Goal: Transaction & Acquisition: Purchase product/service

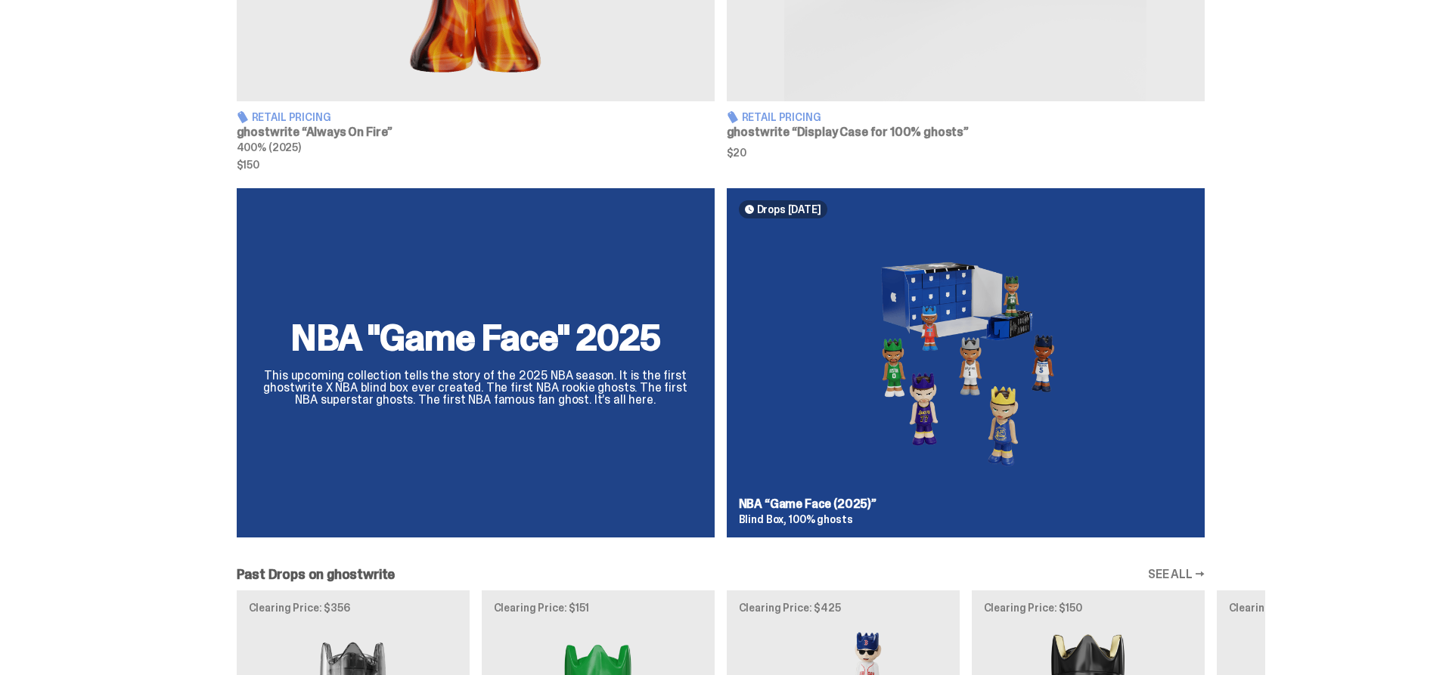
scroll to position [925, 0]
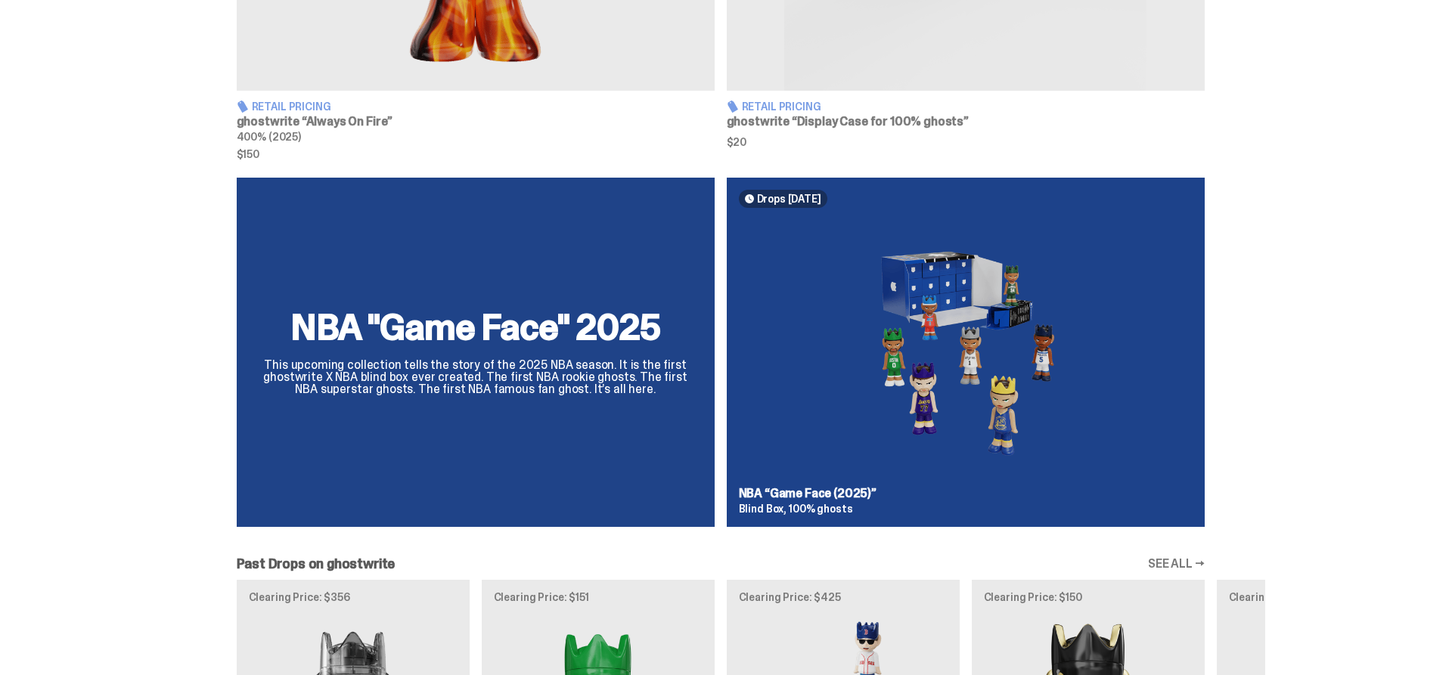
click at [518, 324] on div "NBA "Game Face" 2025 This upcoming collection tells the story of the 2025 NBA s…" at bounding box center [720, 358] width 1089 height 361
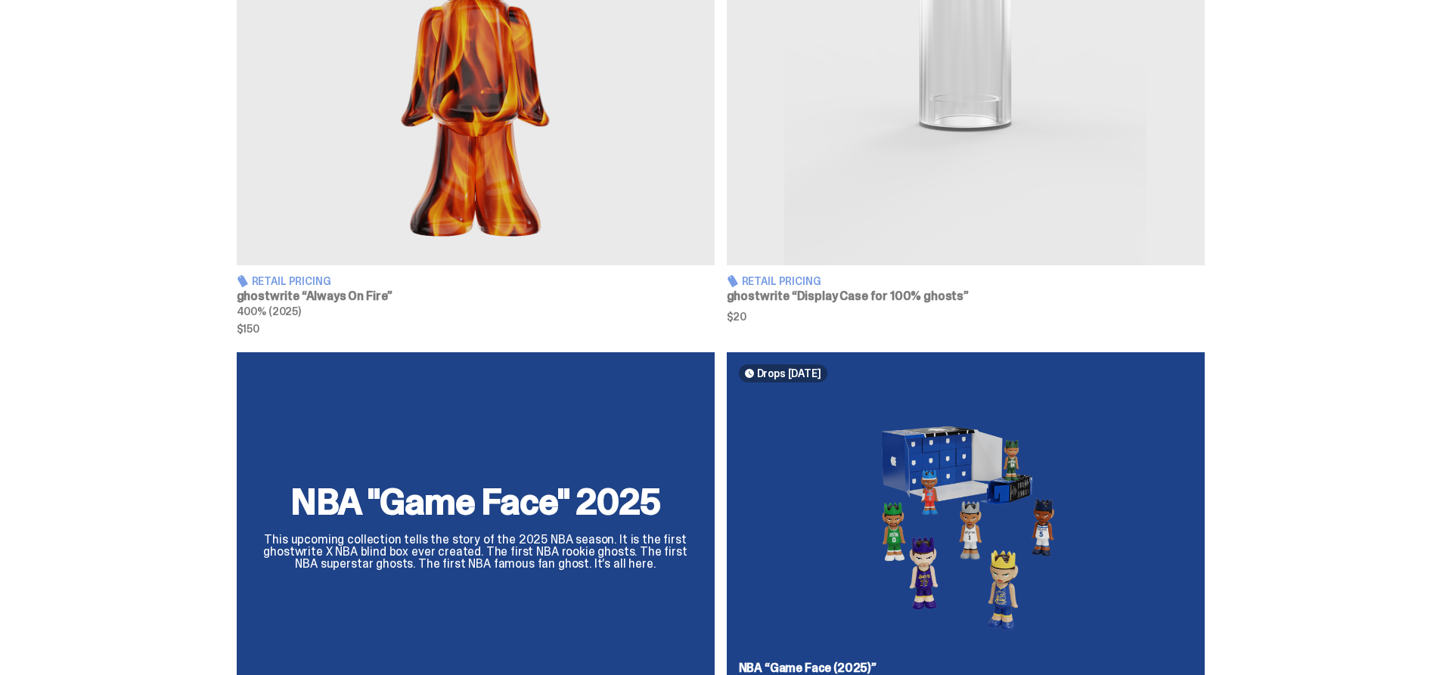
scroll to position [771, 0]
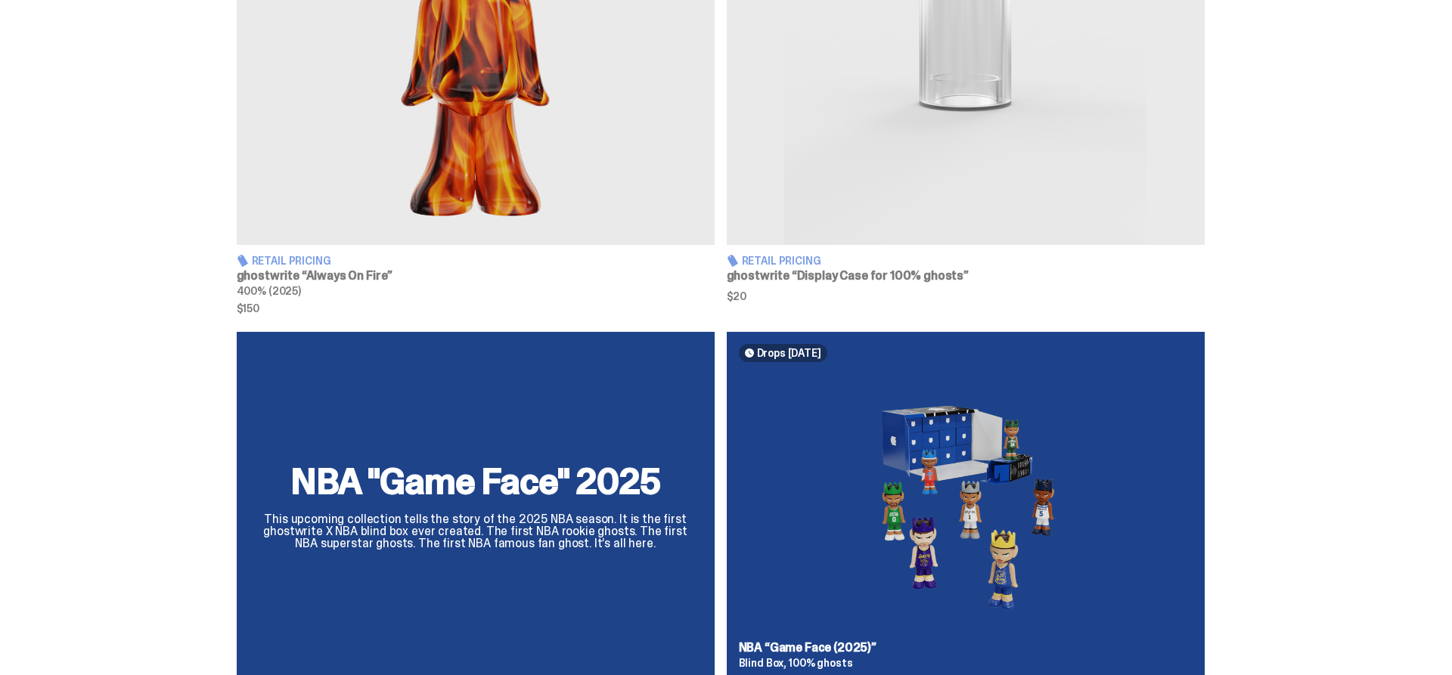
click at [306, 265] on span "Retail Pricing" at bounding box center [291, 261] width 79 height 11
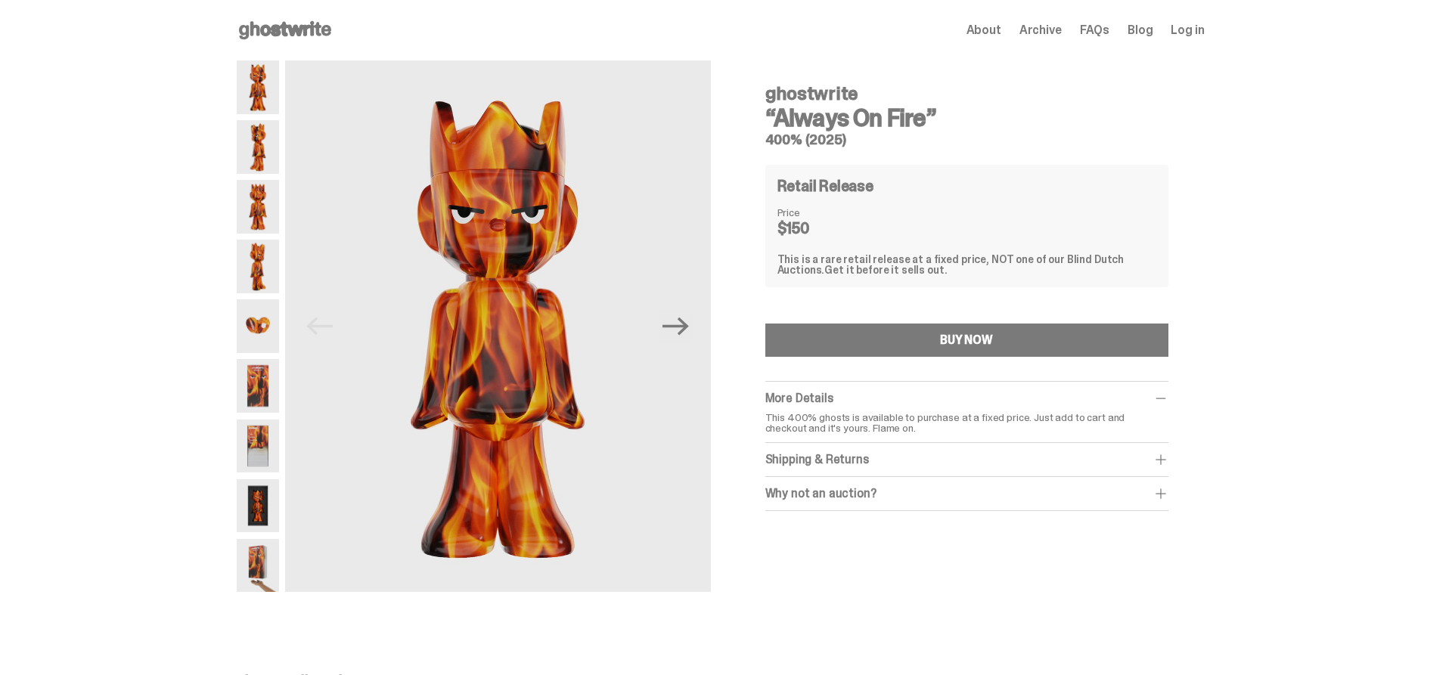
click at [269, 337] on img at bounding box center [258, 326] width 42 height 54
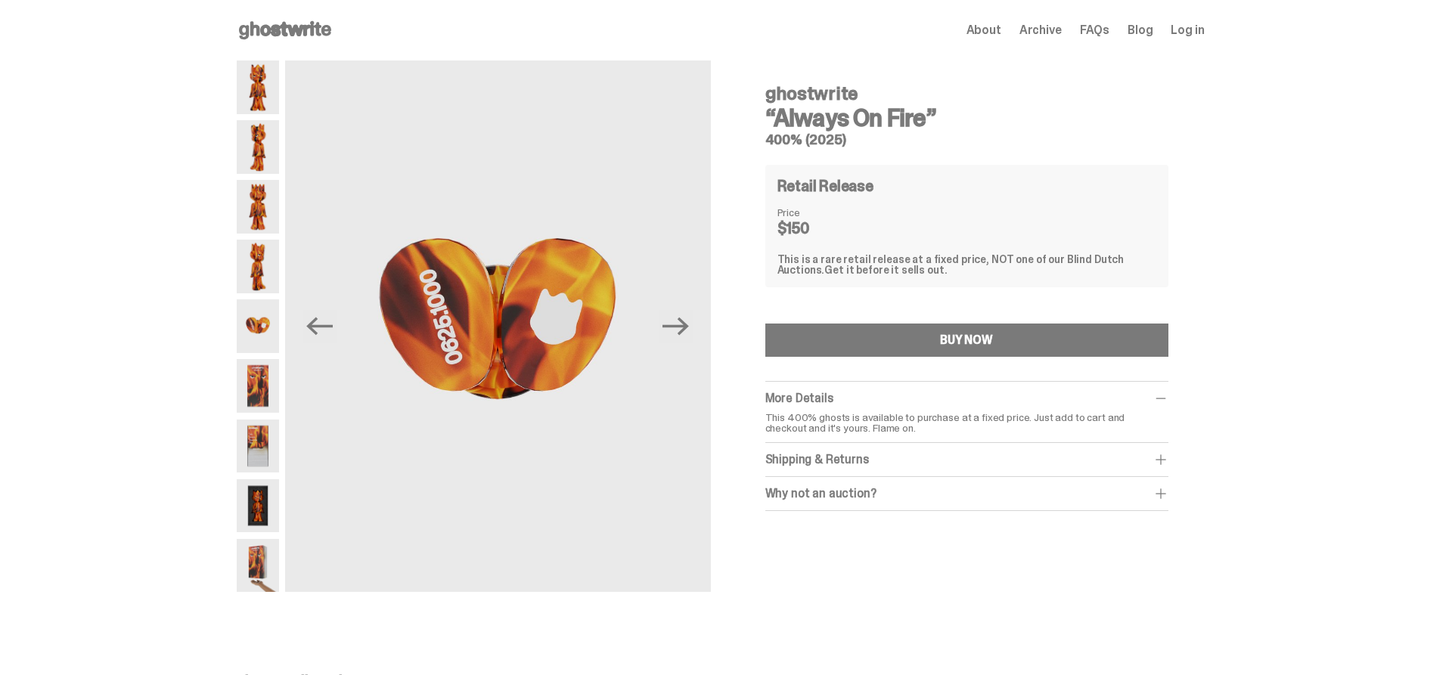
click at [249, 388] on img at bounding box center [258, 386] width 42 height 54
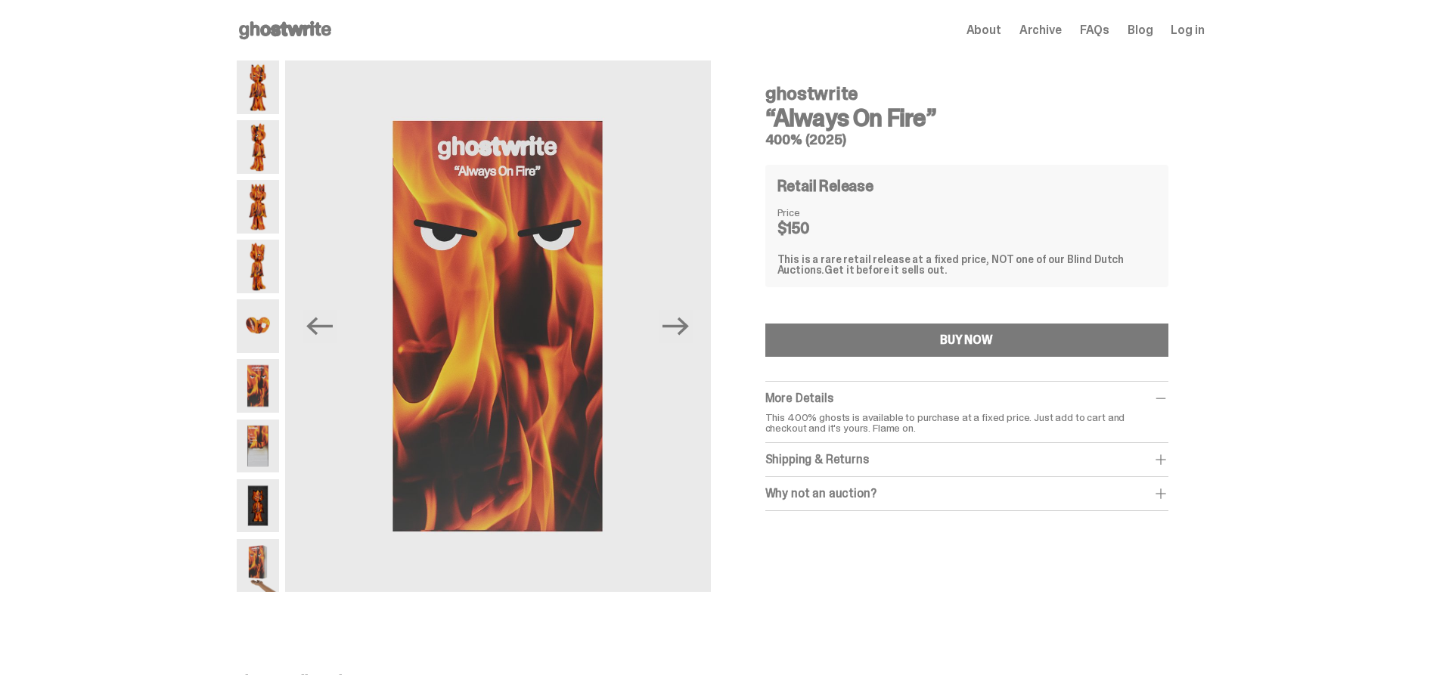
click at [250, 444] on img at bounding box center [258, 447] width 42 height 54
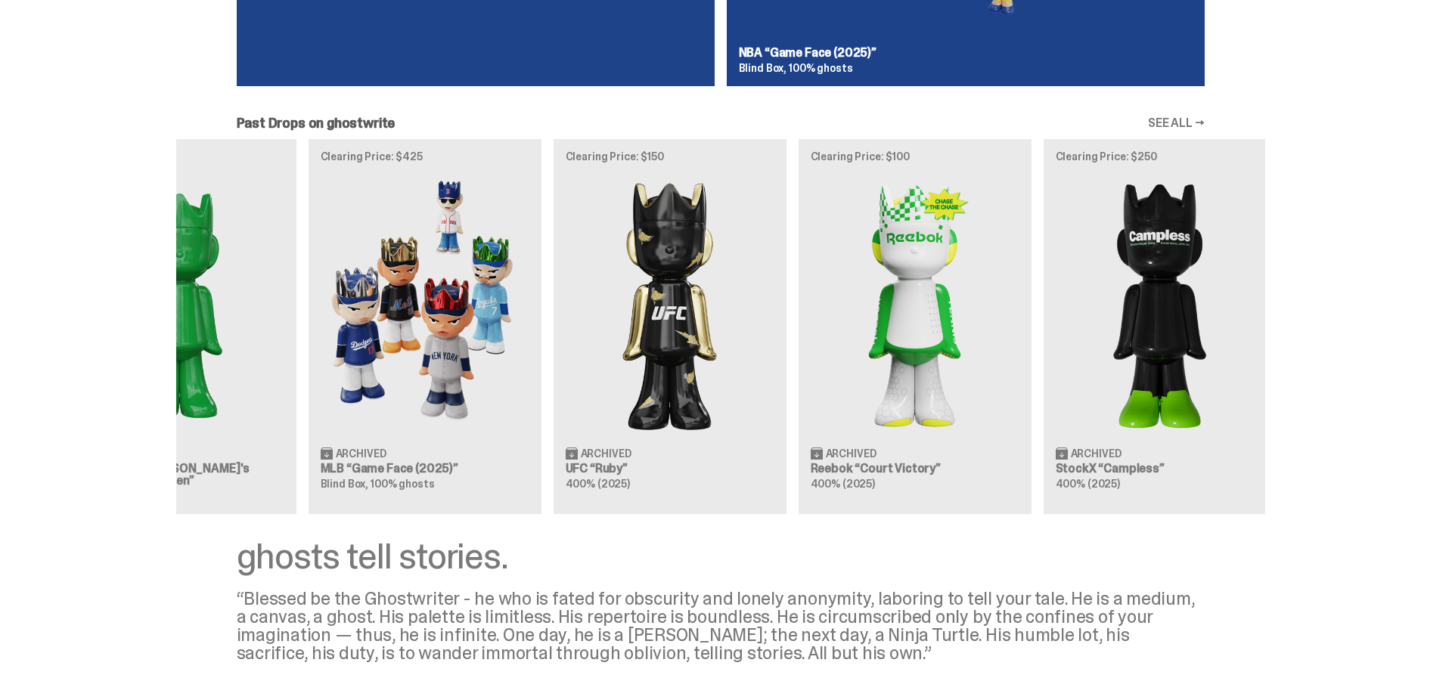
scroll to position [0, 490]
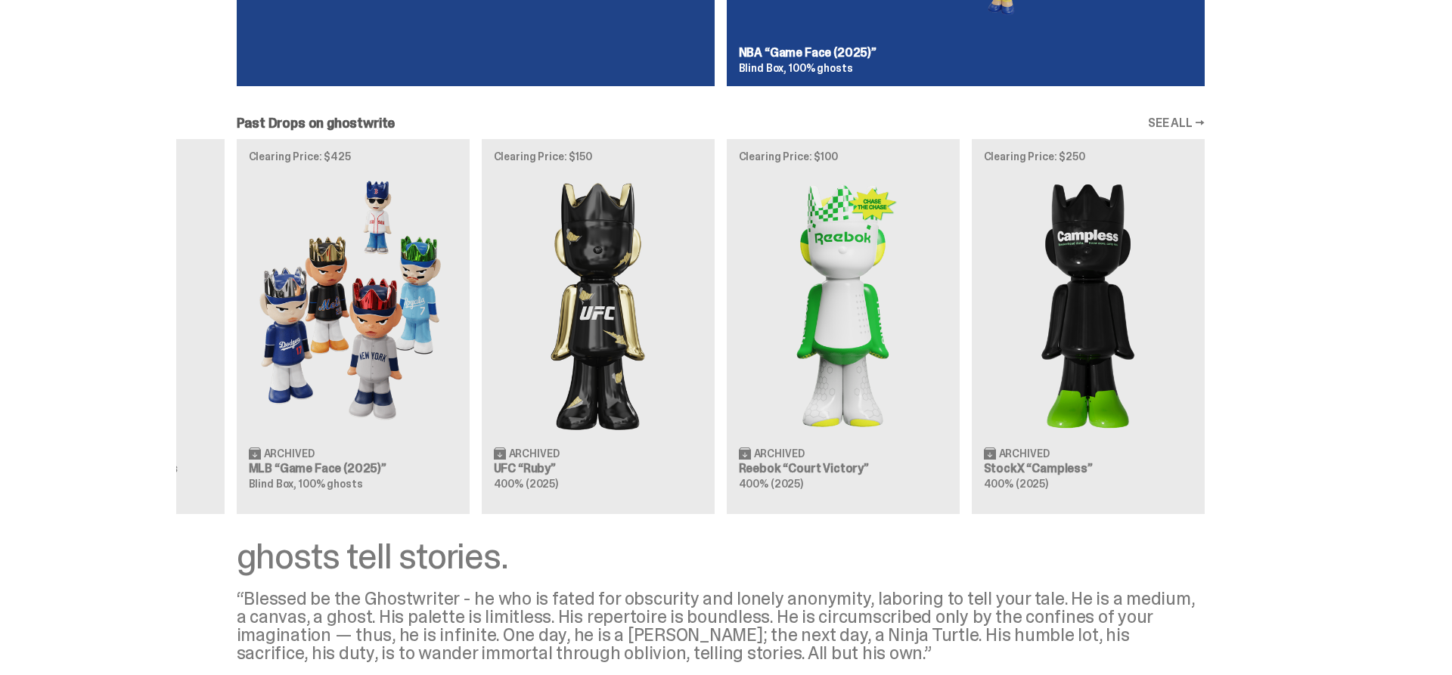
click at [717, 271] on div "Clearing Price: $356 Archived ghostwrite “Two” 400% (2025) Clearing Price: $151…" at bounding box center [720, 326] width 1089 height 375
click at [808, 320] on div "Clearing Price: $356 Archived ghostwrite “Two” 400% (2025) Clearing Price: $151…" at bounding box center [720, 326] width 1089 height 375
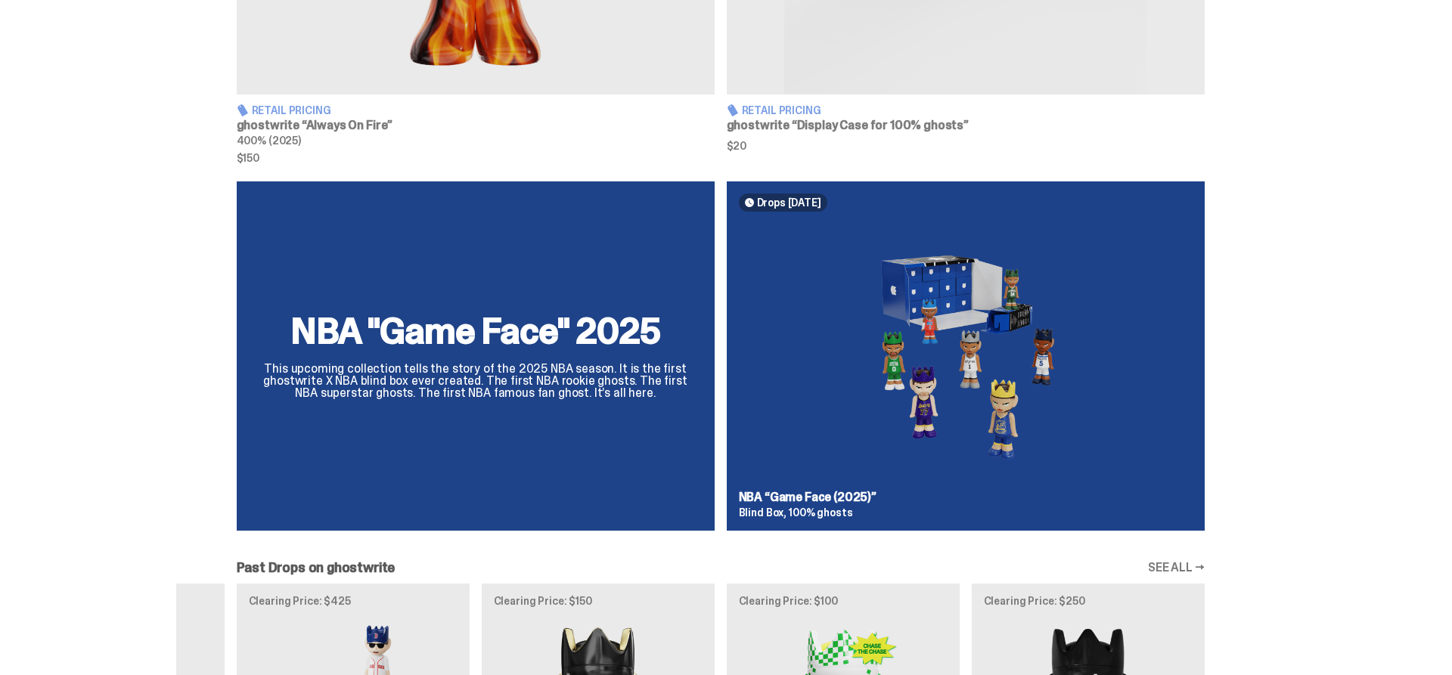
scroll to position [676, 0]
